Goal: Use online tool/utility: Utilize a website feature to perform a specific function

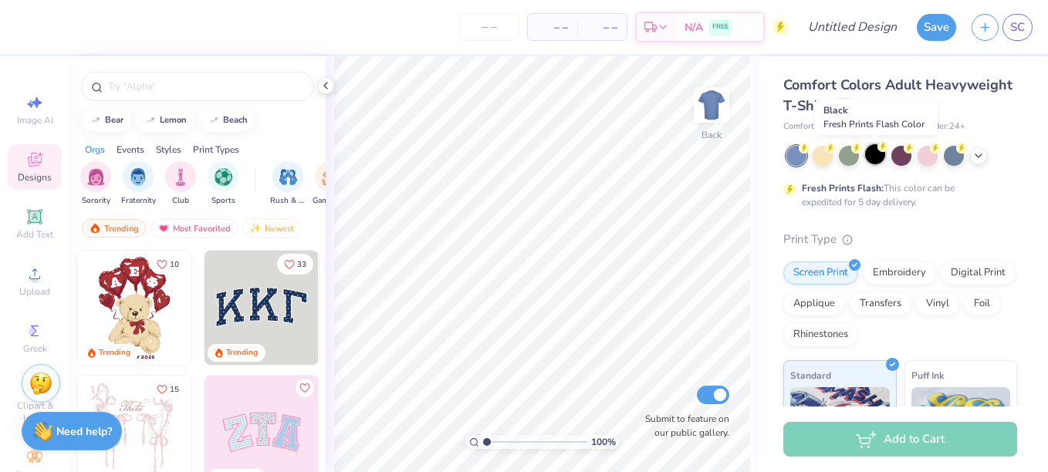
click at [880, 154] on div at bounding box center [875, 154] width 20 height 20
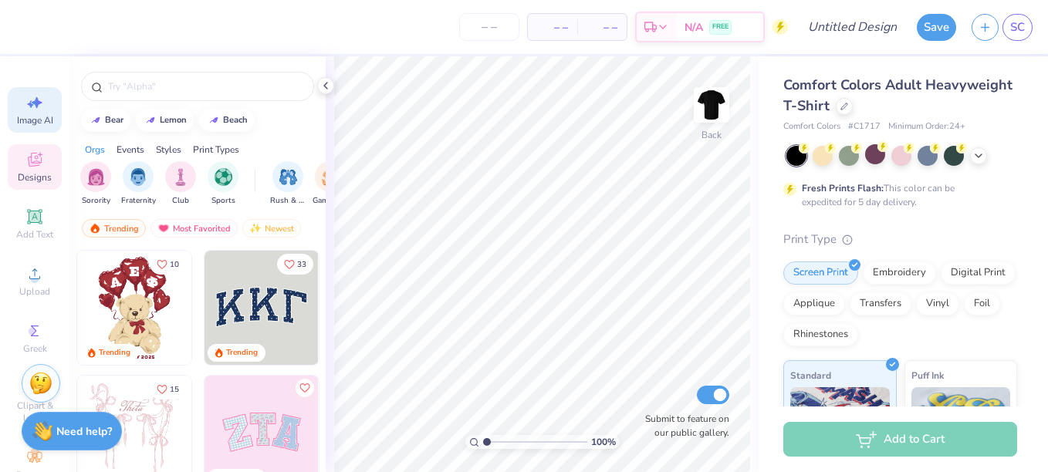
click at [35, 106] on icon at bounding box center [34, 102] width 19 height 19
select select "4"
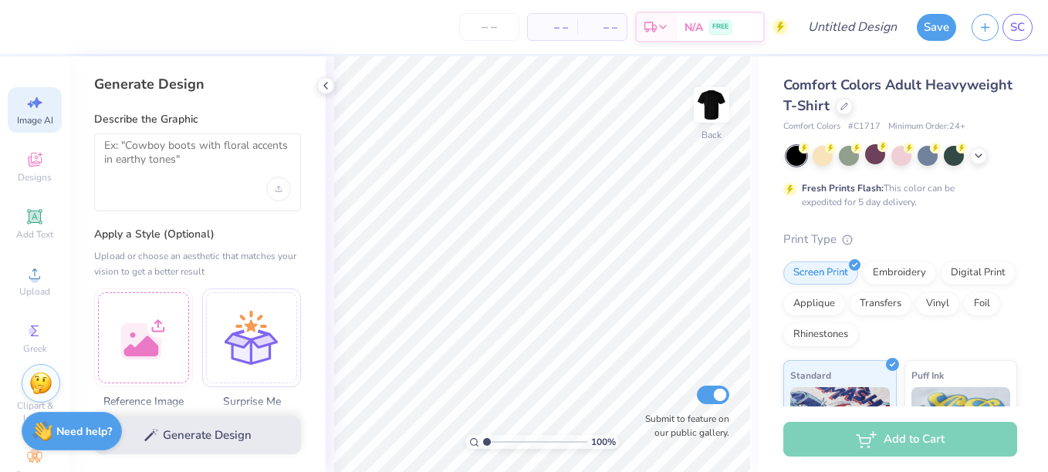
click at [1035, 39] on div "Save SC" at bounding box center [982, 27] width 131 height 54
click at [1024, 36] on link "SC" at bounding box center [1017, 27] width 30 height 27
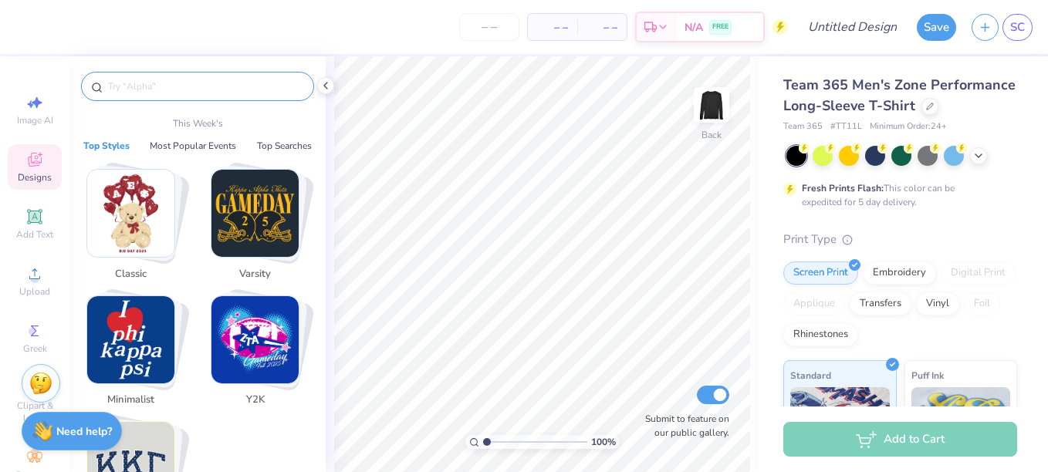
click at [165, 92] on input "text" at bounding box center [205, 86] width 198 height 15
click at [25, 111] on icon at bounding box center [34, 102] width 19 height 19
select select "4"
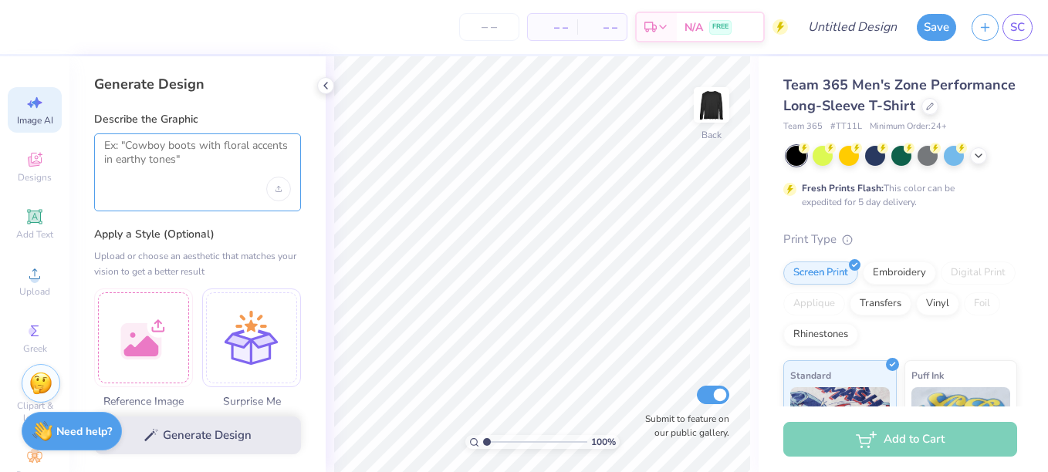
click at [182, 174] on textarea at bounding box center [197, 158] width 187 height 39
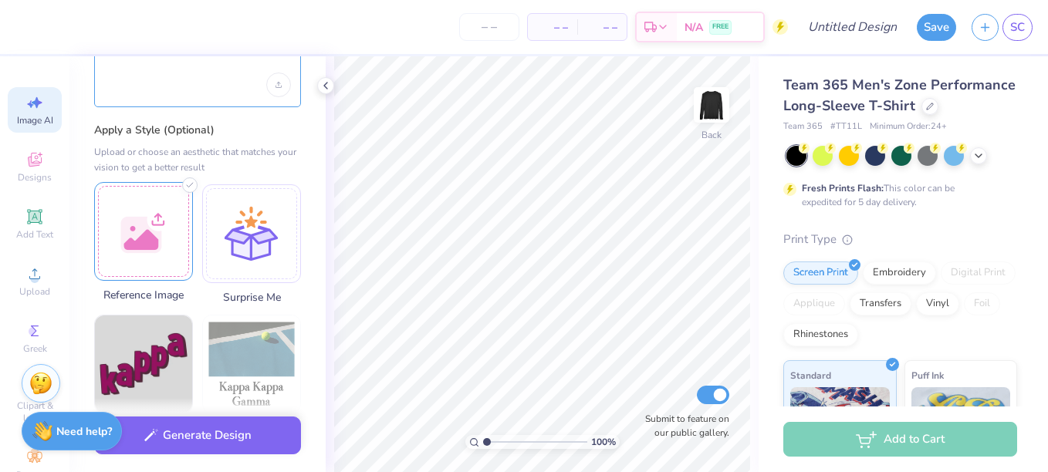
scroll to position [105, 0]
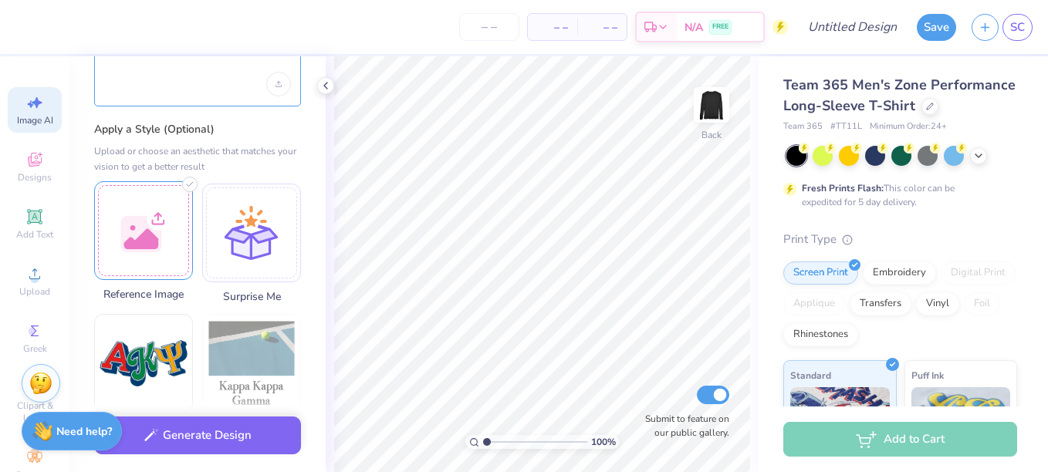
type textarea "jason"
click at [144, 340] on img at bounding box center [143, 363] width 97 height 97
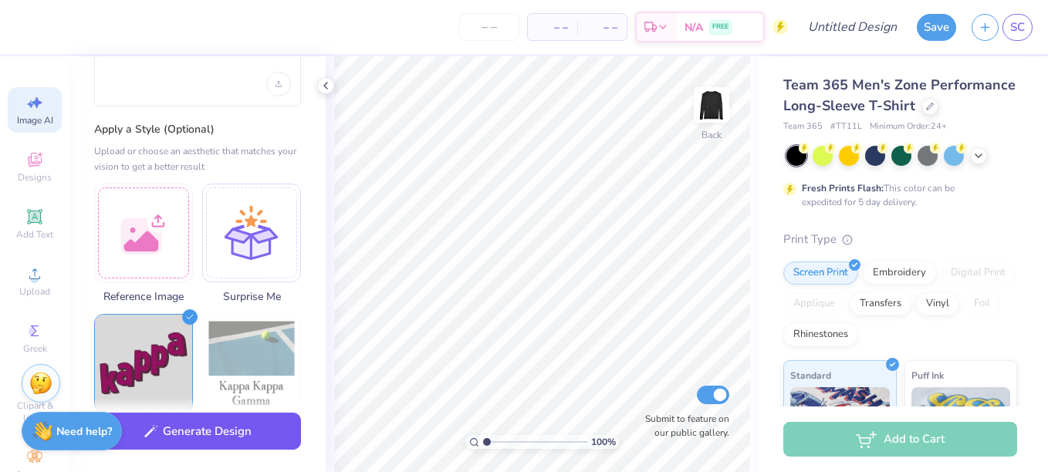
click at [165, 441] on button "Generate Design" at bounding box center [197, 432] width 207 height 38
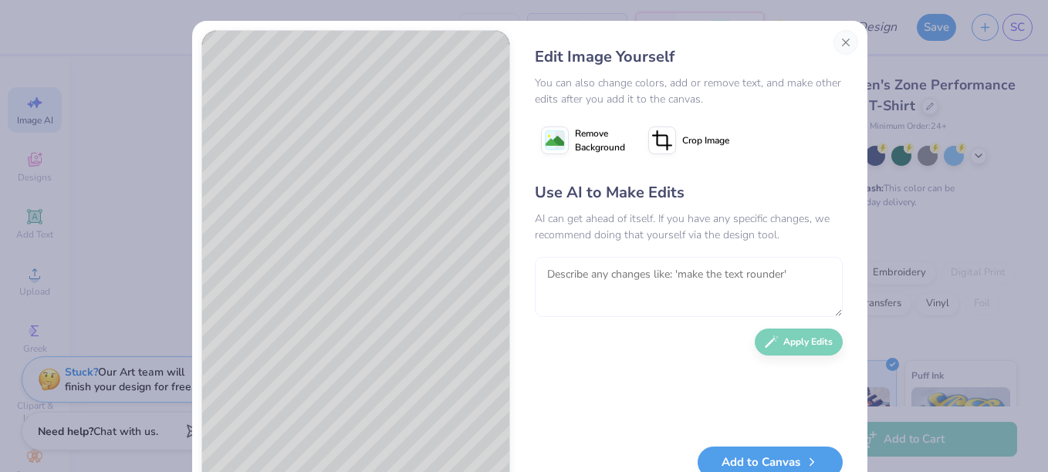
click at [610, 282] on textarea at bounding box center [689, 287] width 308 height 60
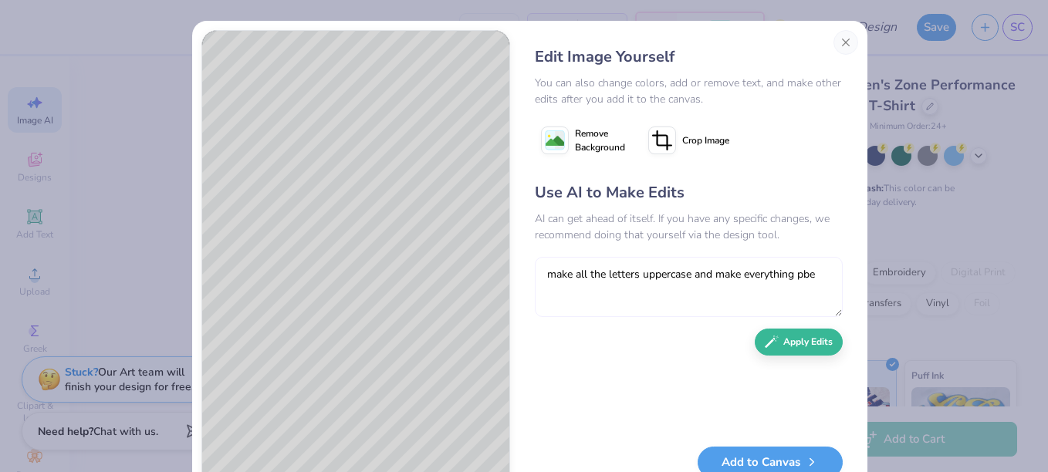
click at [814, 276] on textarea "make all the letters uppercase and make everything pbe" at bounding box center [689, 287] width 308 height 60
type textarea "make all the letters uppercase and make everything blue"
click at [800, 340] on button "Apply Edits" at bounding box center [799, 338] width 88 height 27
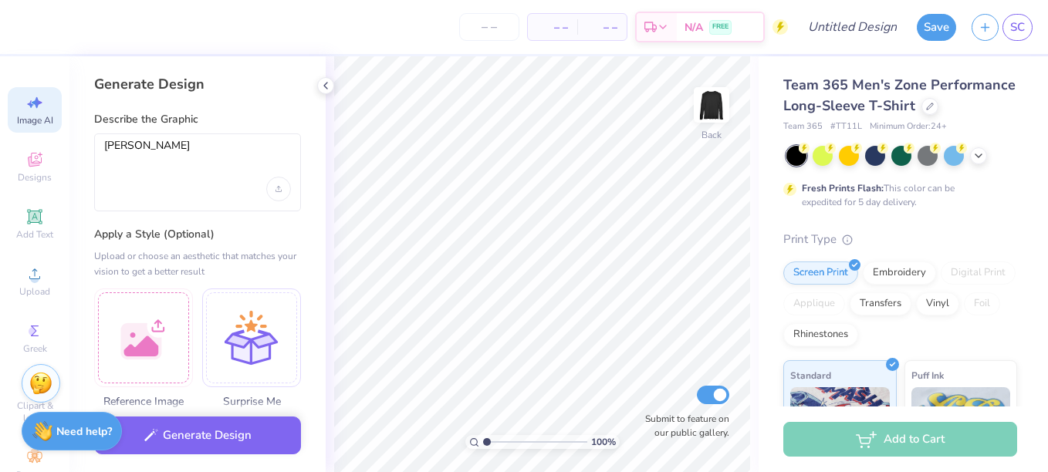
select select "4"
